Goal: Book appointment/travel/reservation

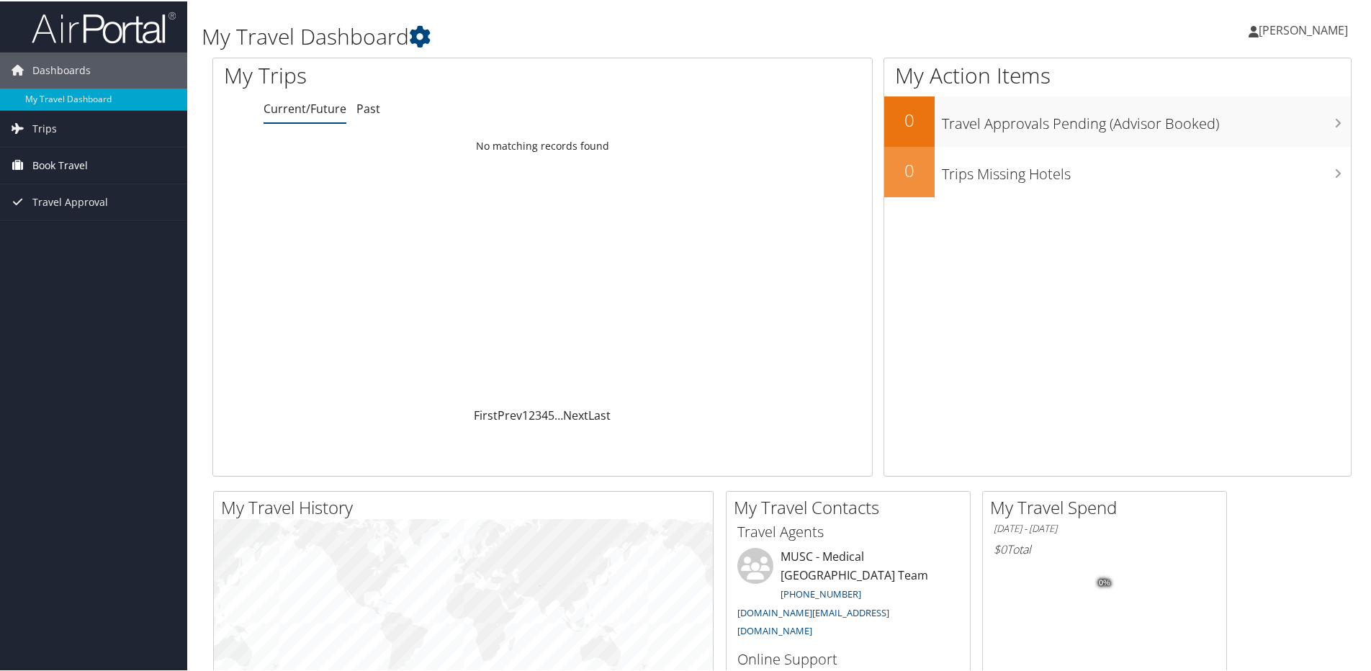
click at [86, 169] on span "Book Travel" at bounding box center [59, 164] width 55 height 36
click at [87, 190] on link "Agent Booking Request" at bounding box center [93, 193] width 187 height 22
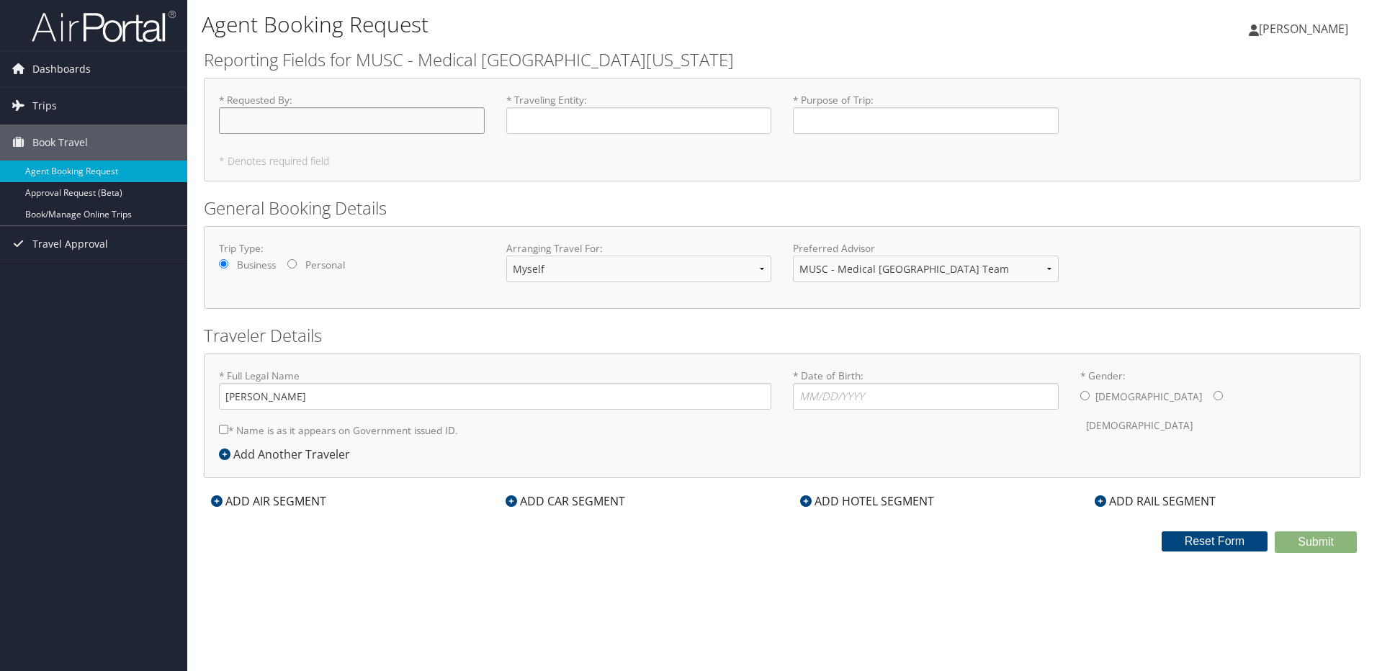
click at [425, 134] on input "* Requested By : Required" at bounding box center [352, 120] width 266 height 27
click at [683, 119] on input "* Traveling Entity : Required" at bounding box center [639, 120] width 266 height 27
click at [879, 400] on input "* Date of Birth: Invalid Date" at bounding box center [926, 396] width 266 height 27
click at [409, 424] on label "* Name is as it appears on Government issued ID." at bounding box center [338, 430] width 239 height 27
click at [220, 428] on input "* Name is as it appears on Government issued ID." at bounding box center [223, 429] width 9 height 9
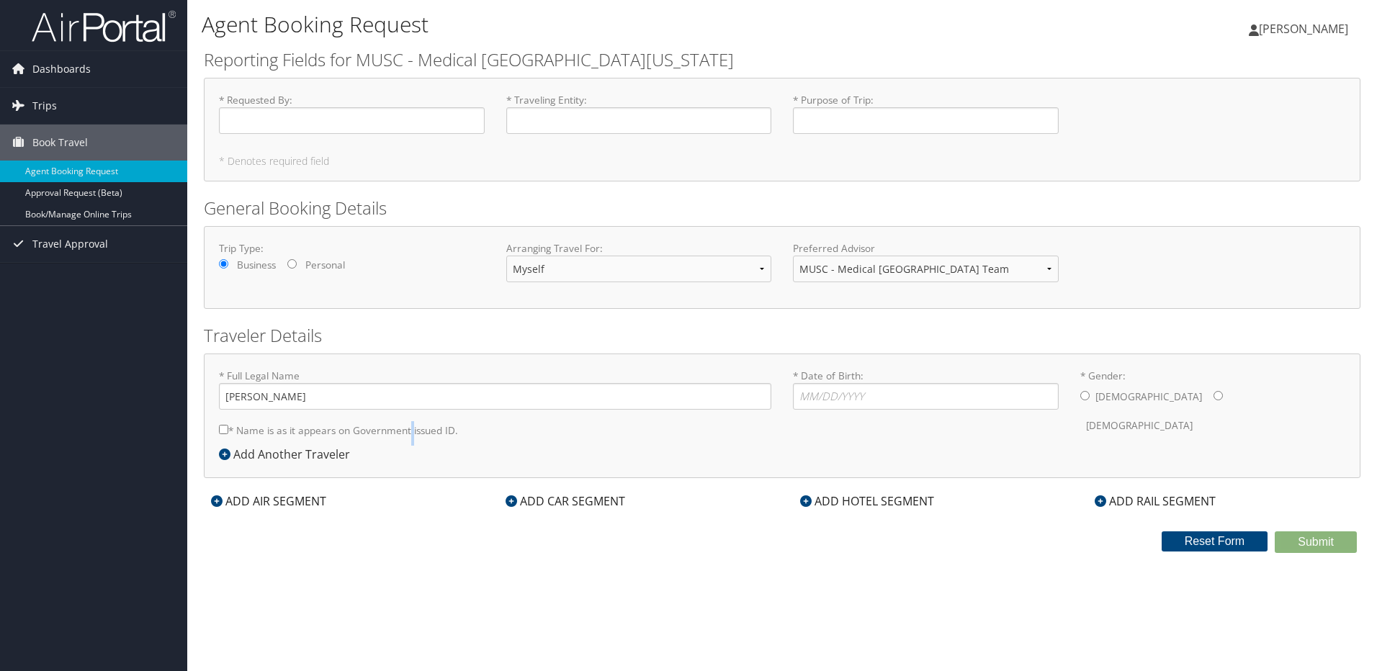
checkbox input "true"
click at [449, 117] on input "* Requested By : Required" at bounding box center [352, 120] width 266 height 27
click at [578, 115] on input "* Traveling Entity : Required" at bounding box center [639, 120] width 266 height 27
click at [847, 115] on input "* Purpose of Trip : Required" at bounding box center [926, 120] width 266 height 27
click at [1148, 412] on label "Female" at bounding box center [1139, 425] width 107 height 27
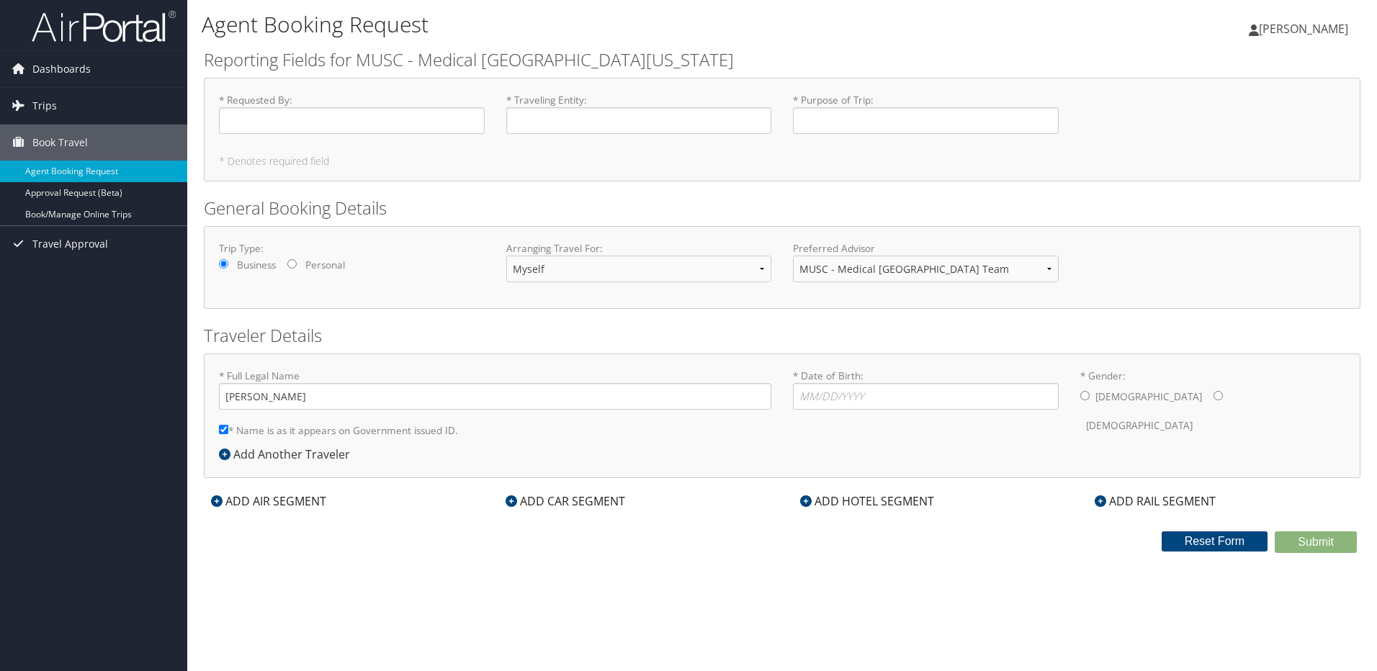
click at [1214, 392] on input "* Gender: Male Female" at bounding box center [1218, 395] width 9 height 9
radio input "true"
click at [948, 400] on input "* Date of Birth: Invalid Date" at bounding box center [926, 396] width 266 height 27
type input "03/16/1994"
click at [1208, 449] on div "* Full Legal Name Jordan Wiley * Name is as it appears on Government issued ID.…" at bounding box center [782, 416] width 1157 height 125
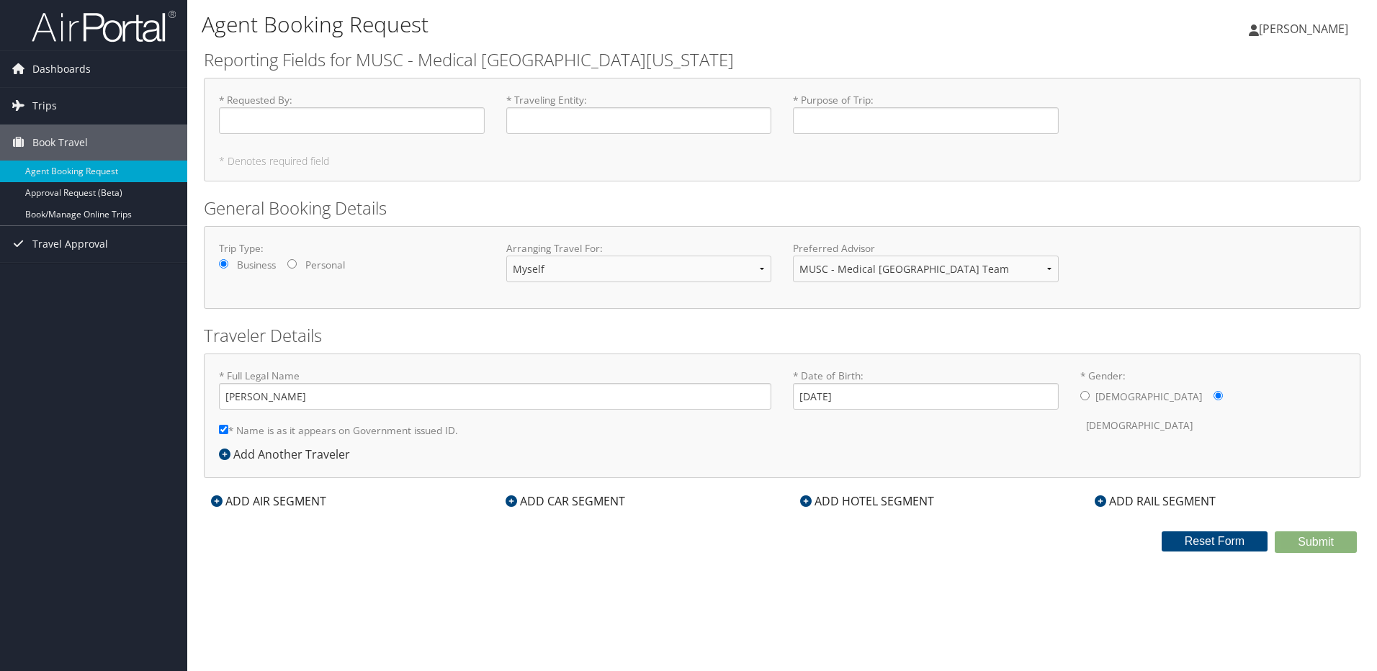
click at [890, 495] on div "ADD HOTEL SEGMENT" at bounding box center [867, 501] width 148 height 17
